Goal: Information Seeking & Learning: Learn about a topic

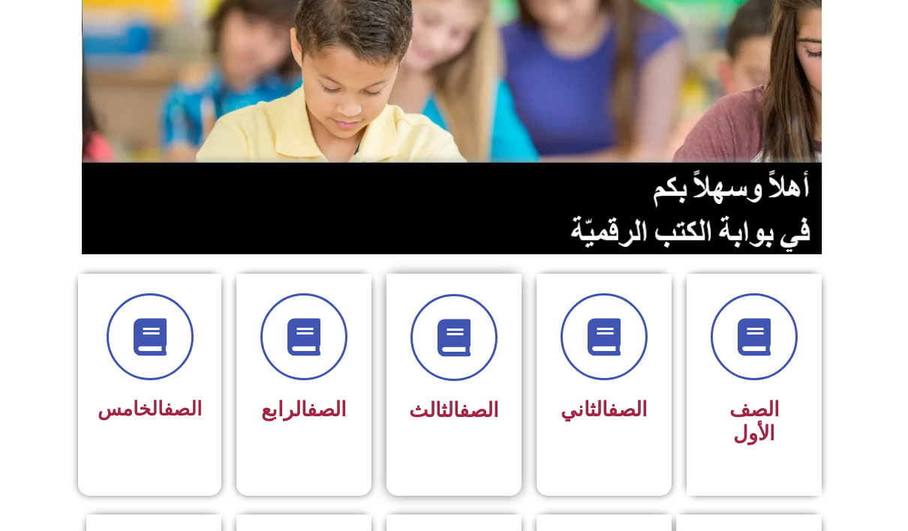
scroll to position [150, 0]
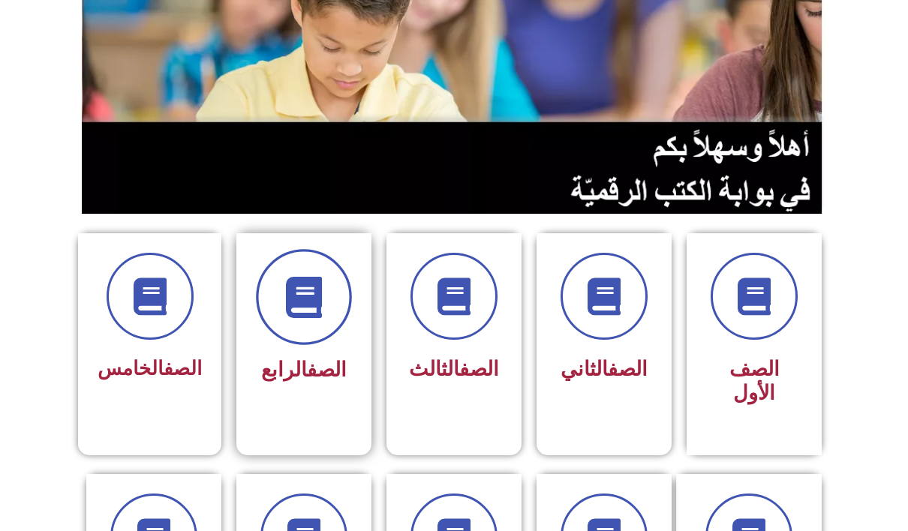
click at [315, 326] on span at bounding box center [304, 297] width 96 height 96
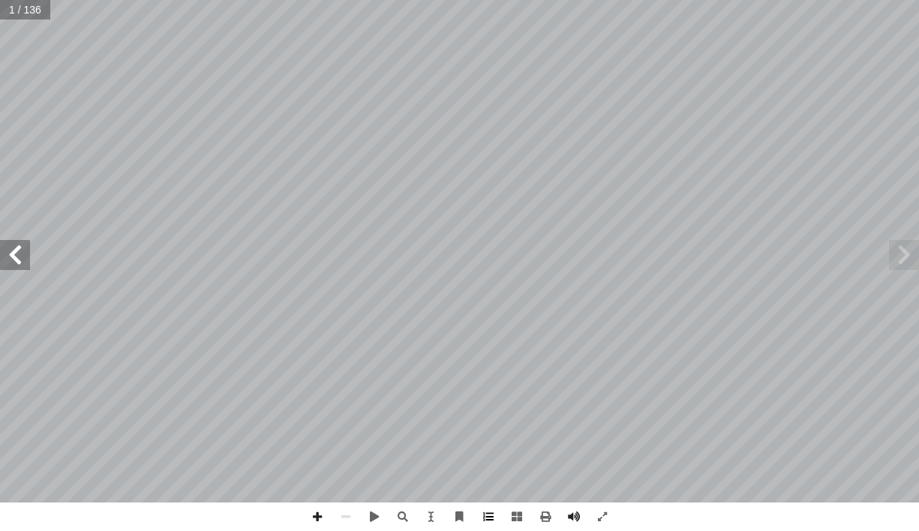
click at [493, 519] on span at bounding box center [488, 517] width 29 height 29
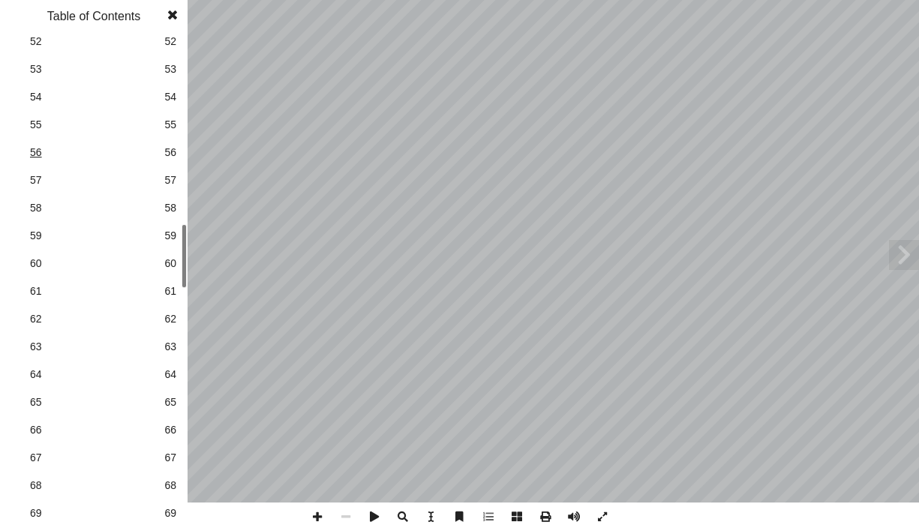
click at [40, 159] on span "56" at bounding box center [94, 153] width 128 height 16
click at [171, 11] on span at bounding box center [172, 15] width 27 height 30
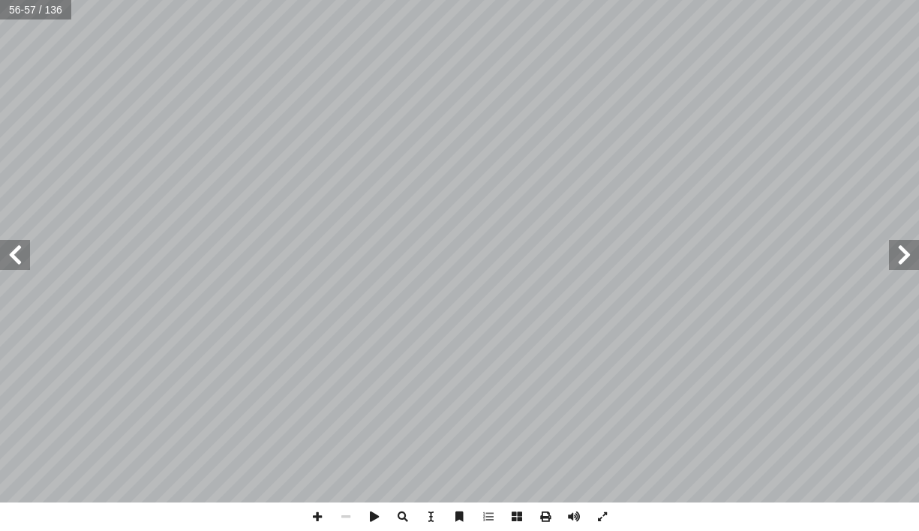
click at [23, 263] on span at bounding box center [15, 255] width 30 height 30
click at [901, 247] on span at bounding box center [904, 255] width 30 height 30
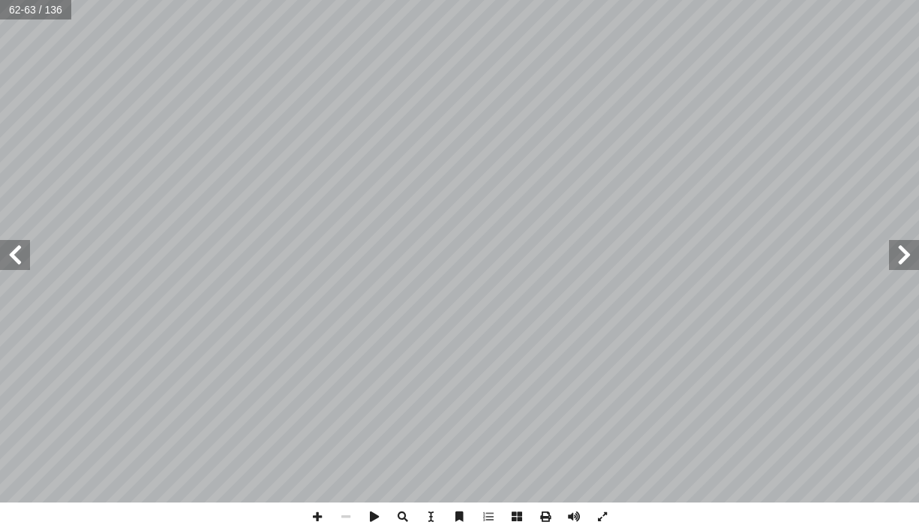
click at [901, 247] on span at bounding box center [904, 255] width 30 height 30
